Goal: Find specific page/section: Find specific page/section

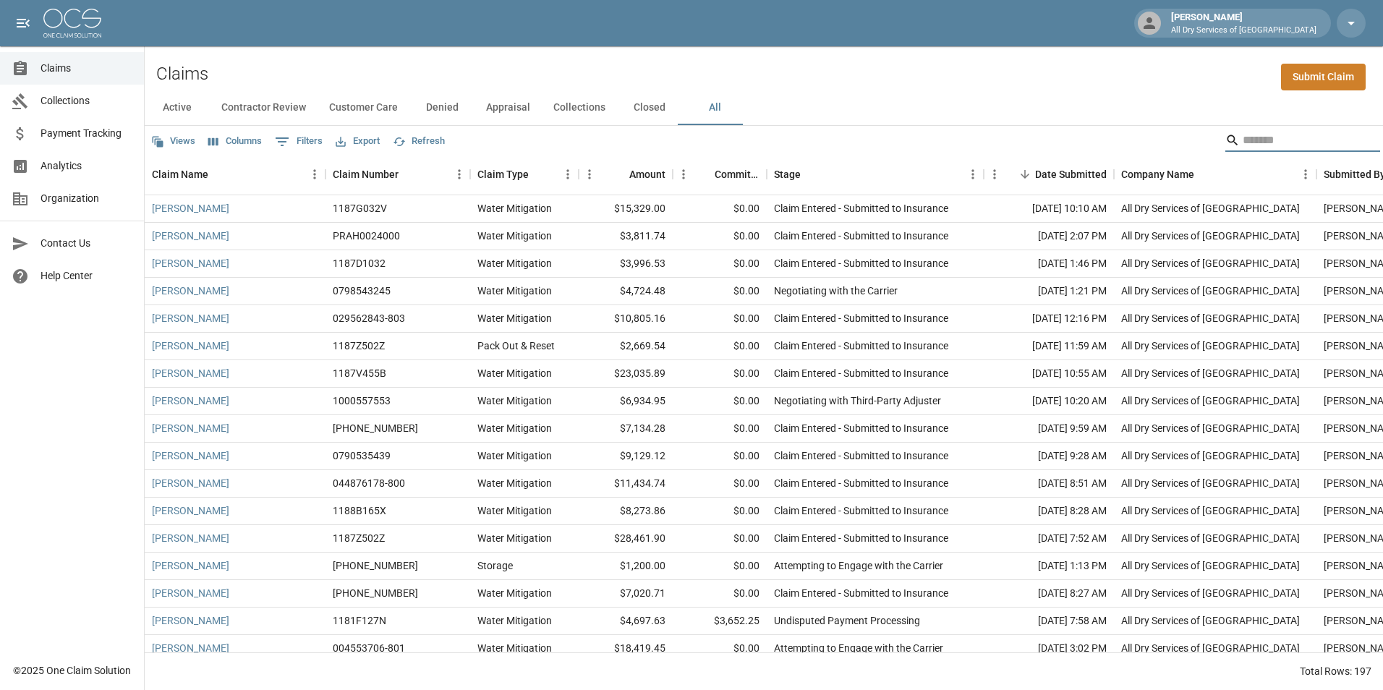
click at [1254, 143] on input "Search" at bounding box center [1301, 140] width 116 height 23
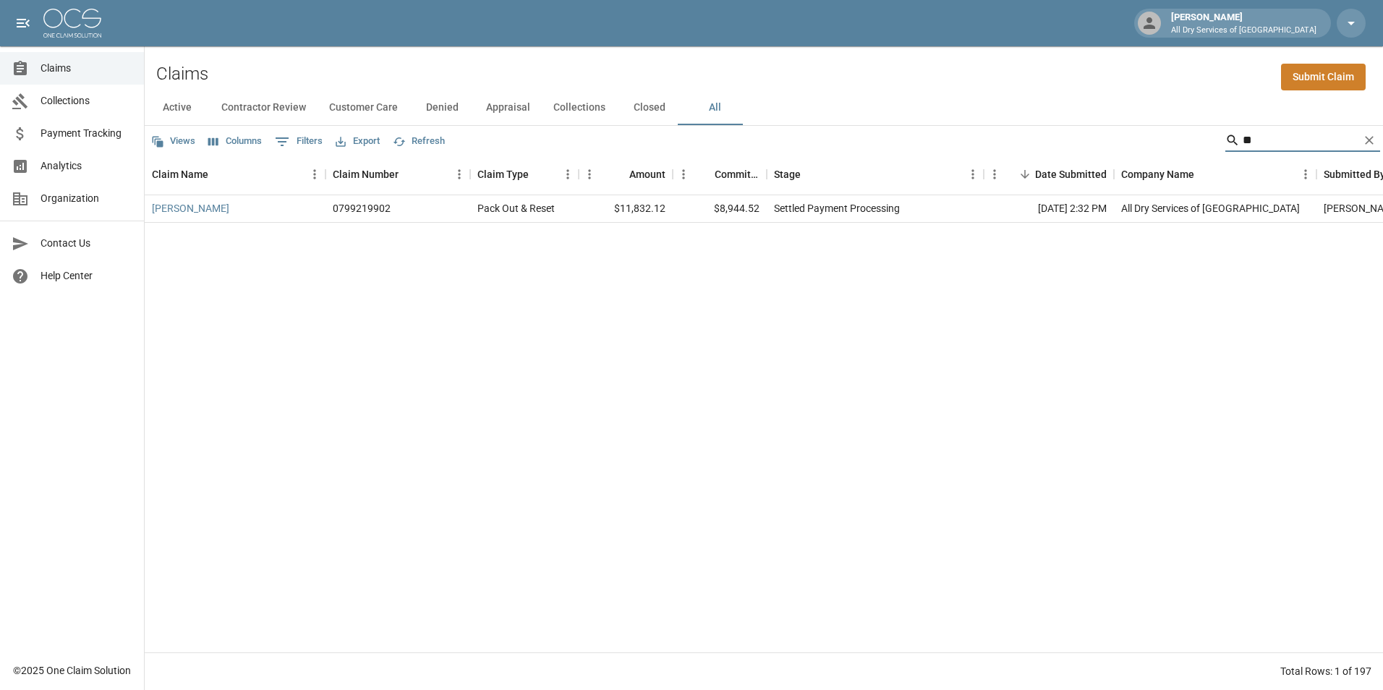
type input "*"
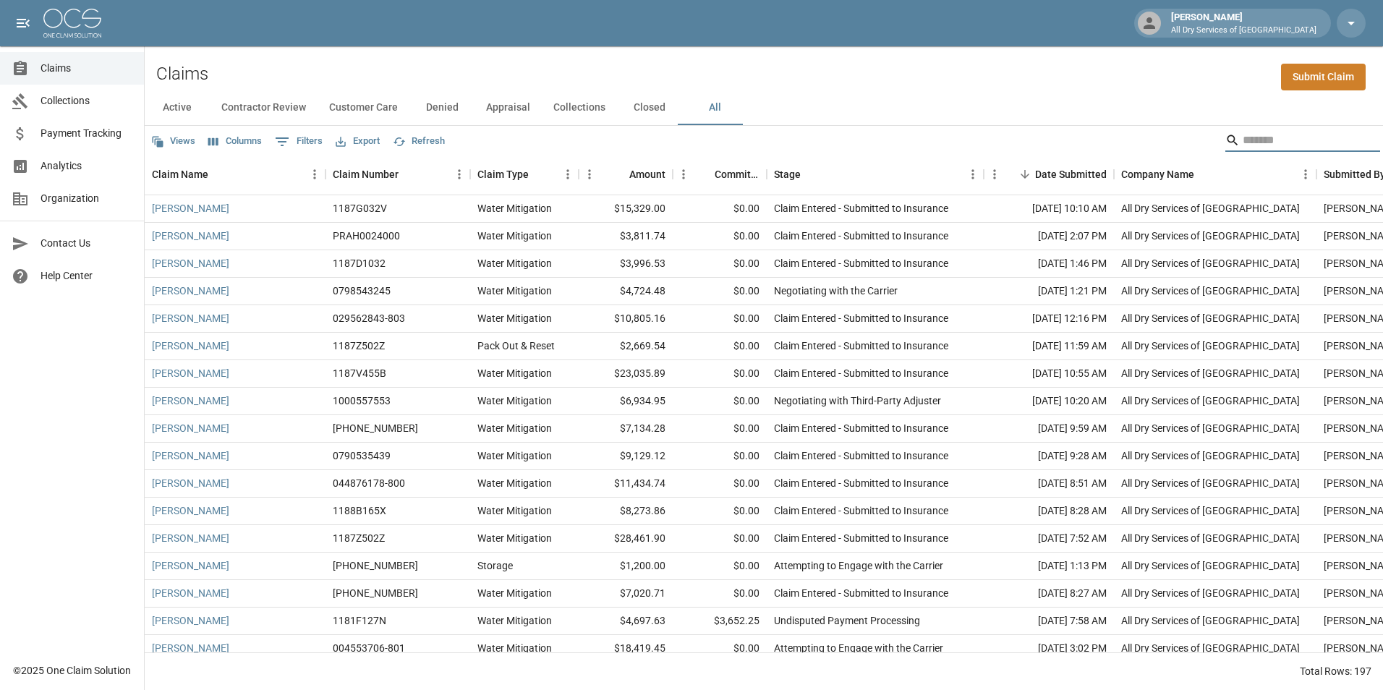
click at [1269, 139] on input "Search" at bounding box center [1301, 140] width 116 height 23
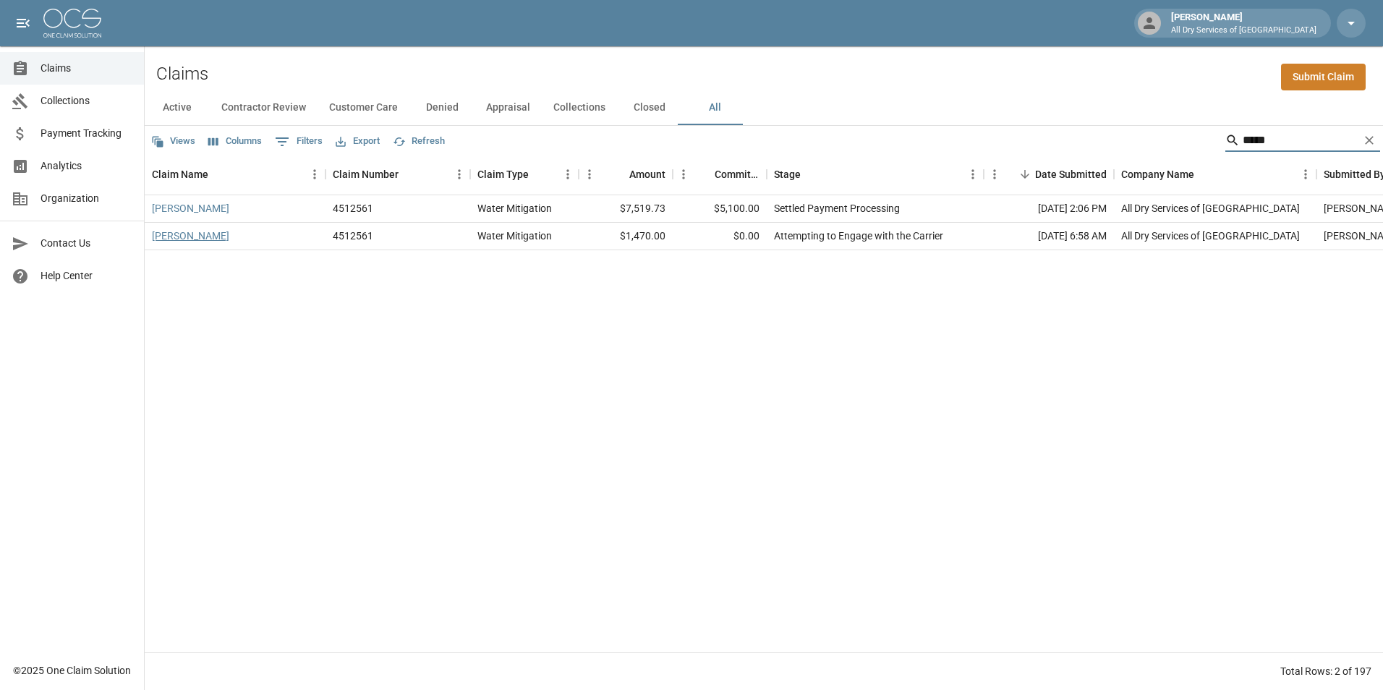
type input "*****"
click at [178, 238] on link "[PERSON_NAME]" at bounding box center [190, 236] width 77 height 14
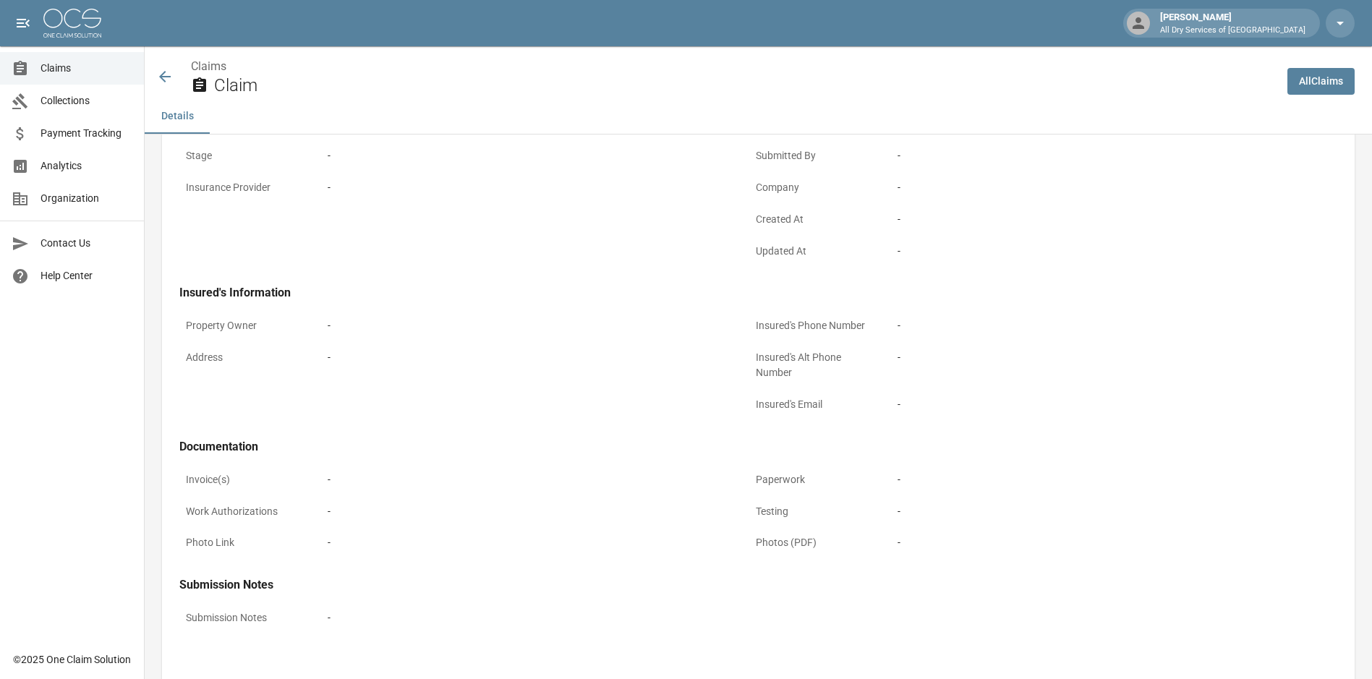
scroll to position [328, 0]
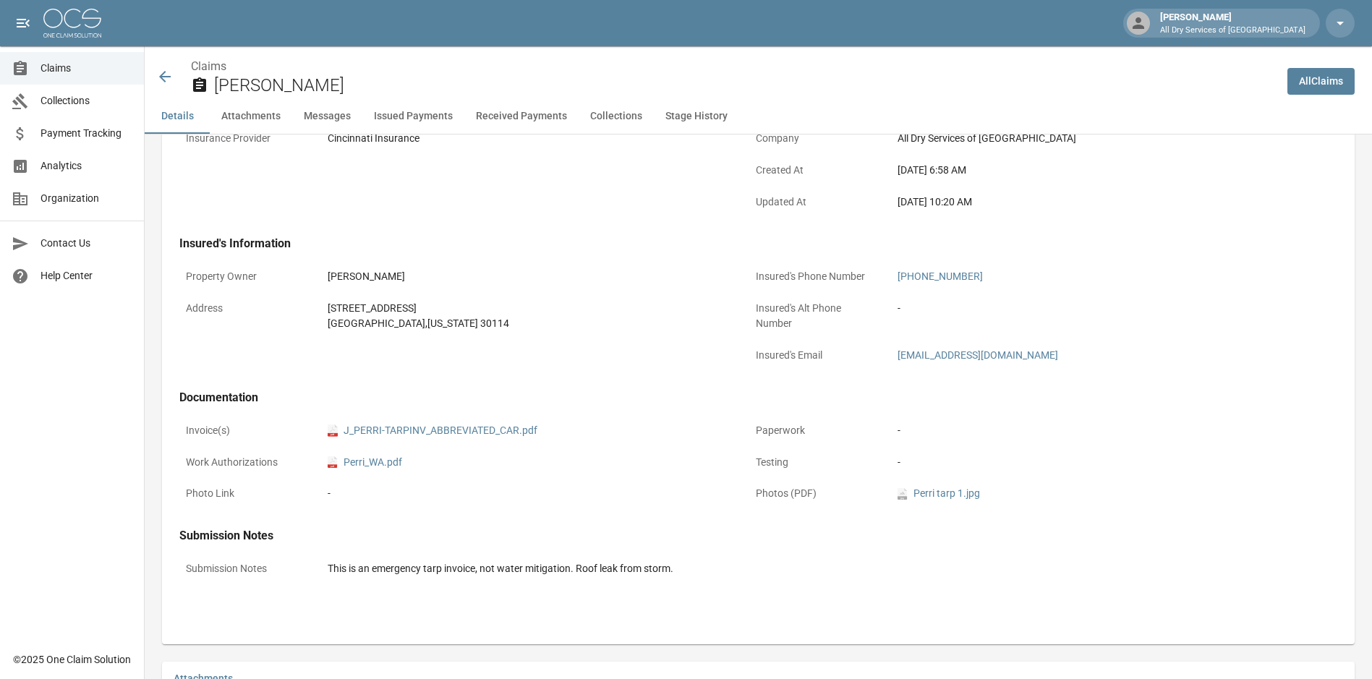
click at [169, 77] on icon at bounding box center [165, 77] width 12 height 12
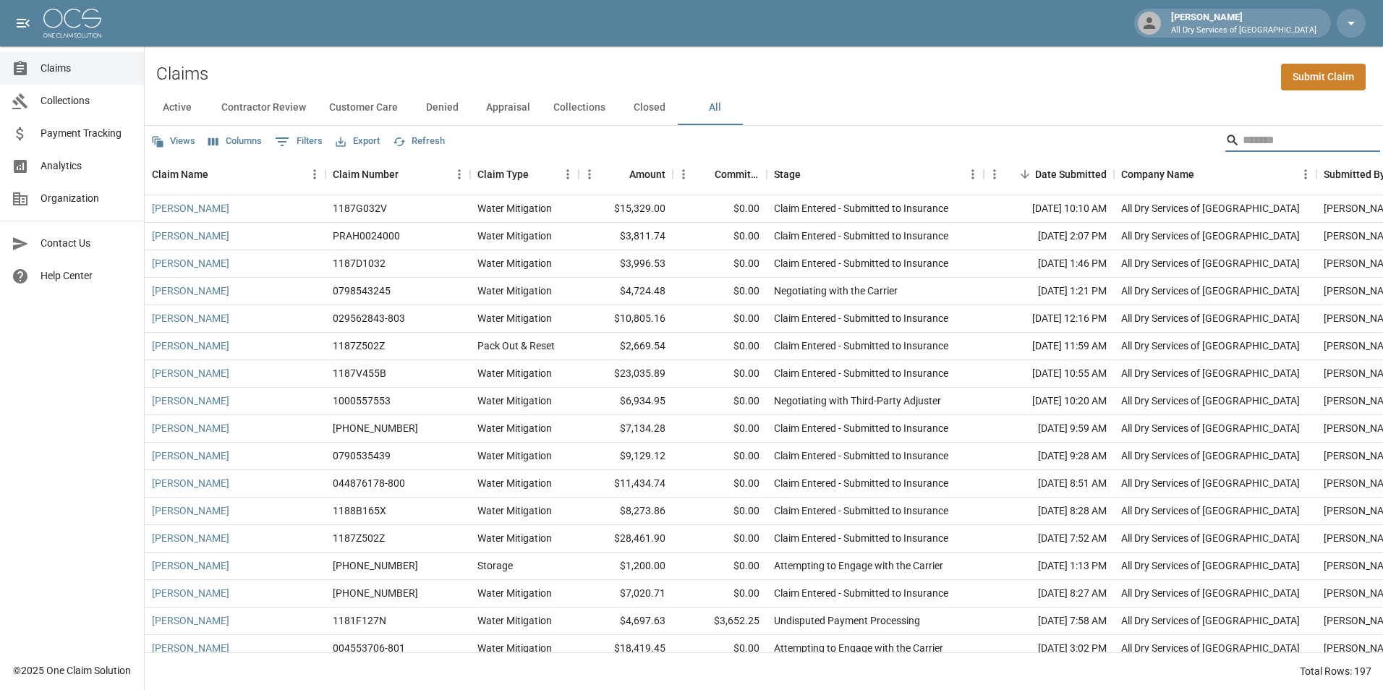
click at [1243, 137] on input "Search" at bounding box center [1301, 140] width 116 height 23
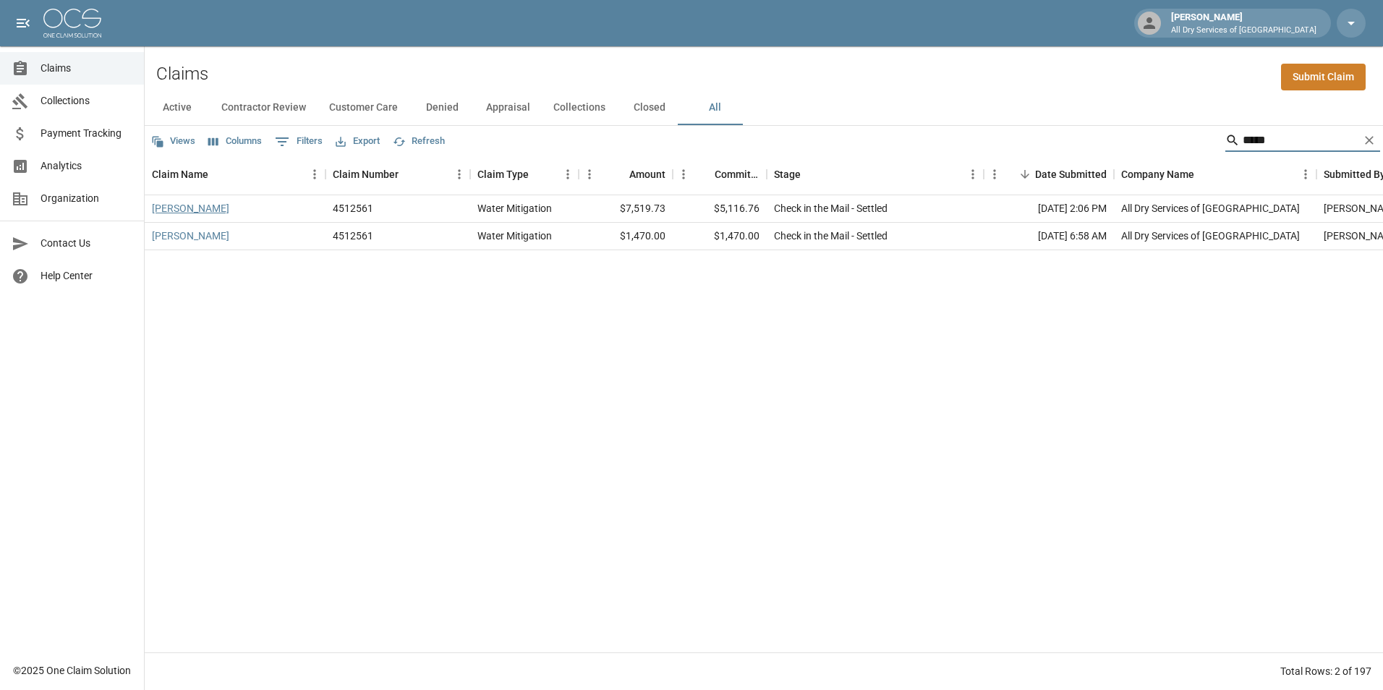
type input "*****"
click at [189, 209] on link "[PERSON_NAME]" at bounding box center [190, 208] width 77 height 14
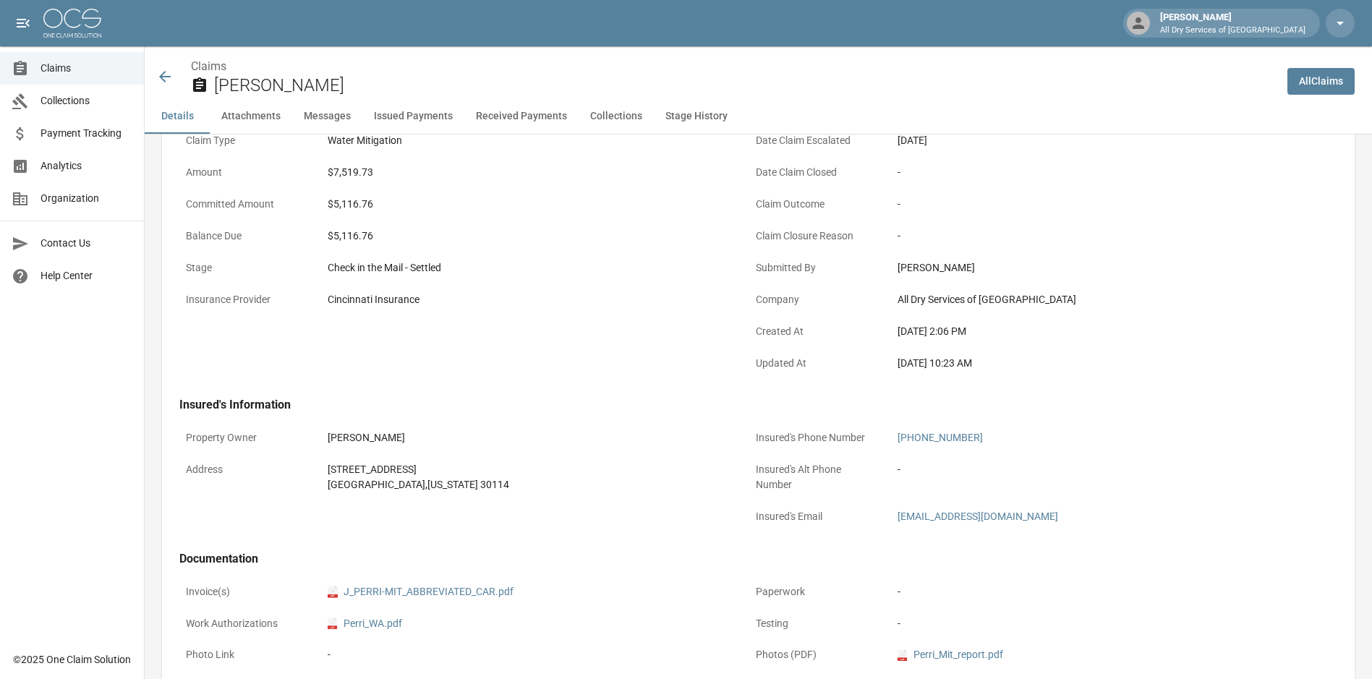
scroll to position [434, 0]
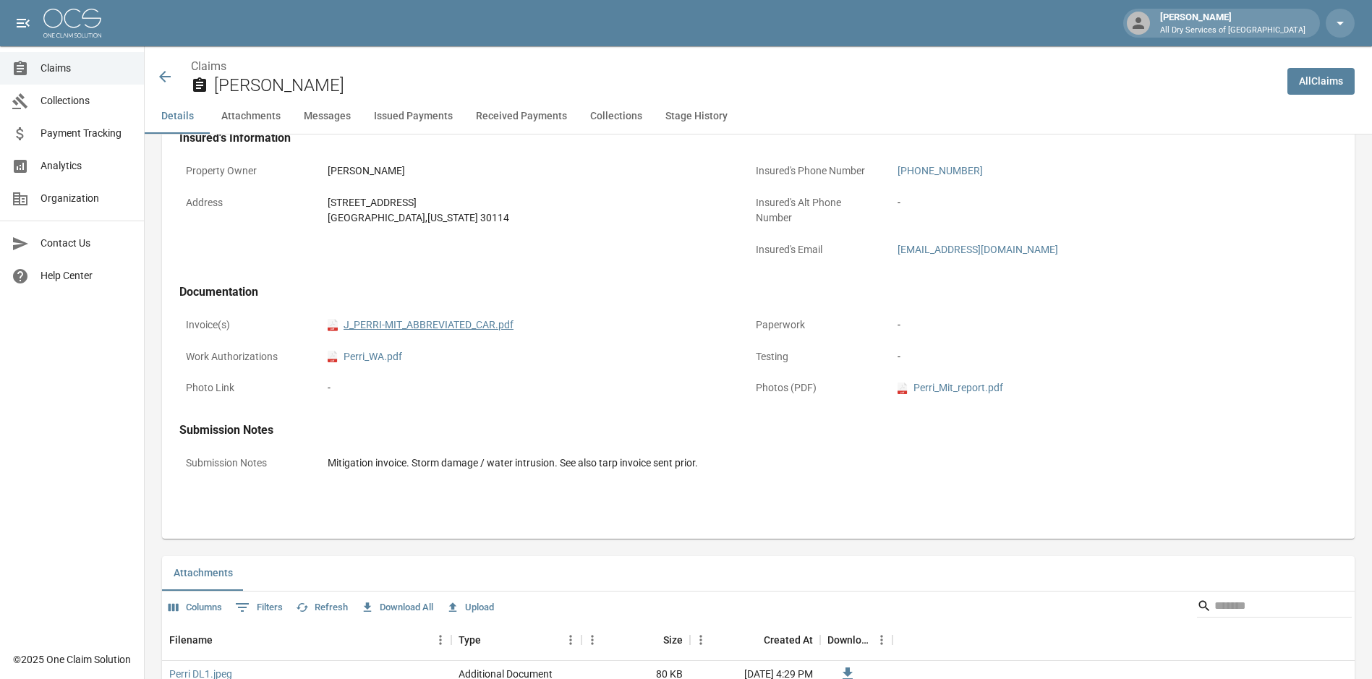
click at [441, 329] on link "pdf J_PERRI-MIT_ABBREVIATED_CAR.pdf" at bounding box center [421, 325] width 186 height 15
click at [63, 64] on span "Claims" at bounding box center [87, 68] width 92 height 15
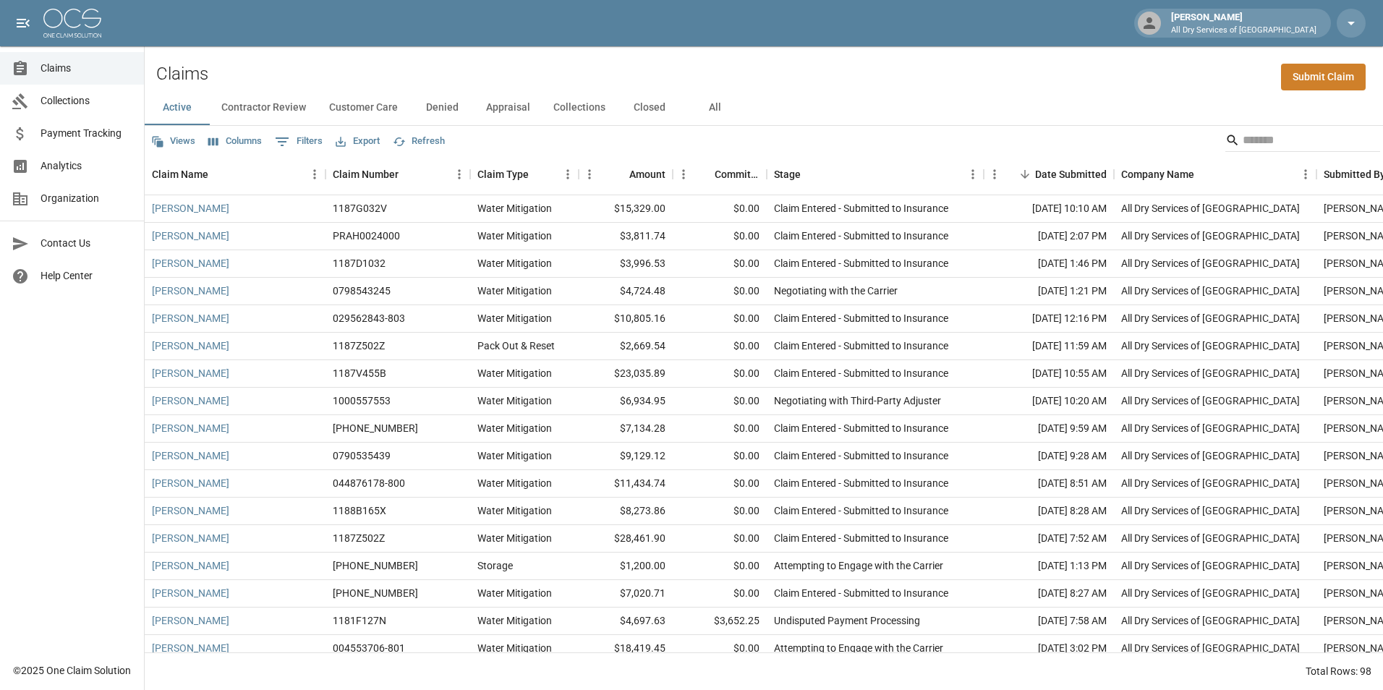
click at [711, 109] on button "All" at bounding box center [714, 107] width 65 height 35
